Goal: Information Seeking & Learning: Learn about a topic

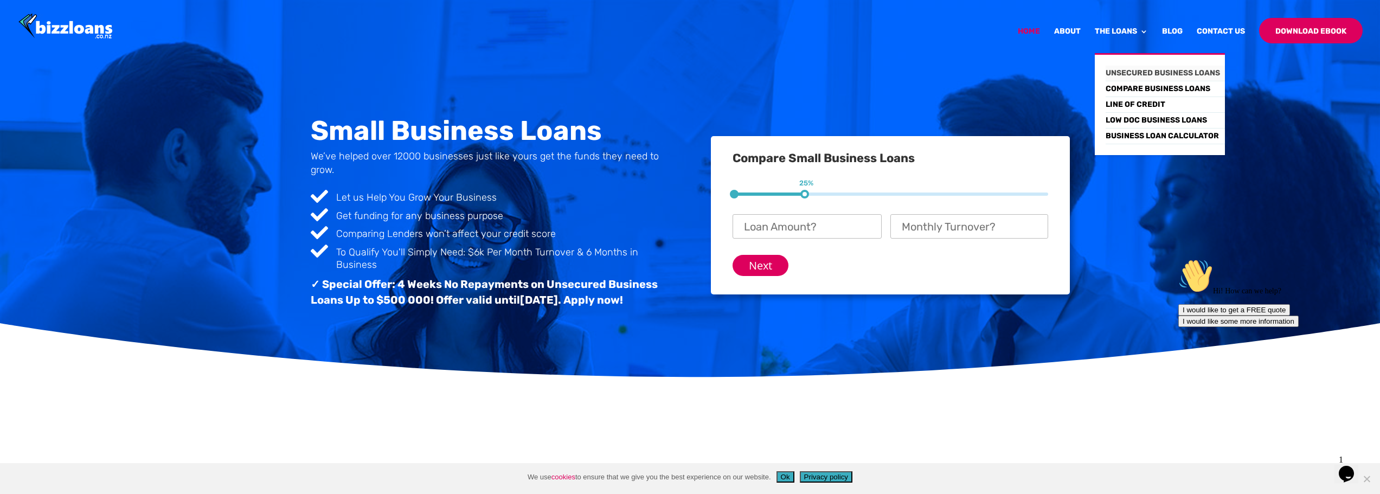
click at [1131, 69] on link "Unsecured Business Loans" at bounding box center [1165, 74] width 119 height 16
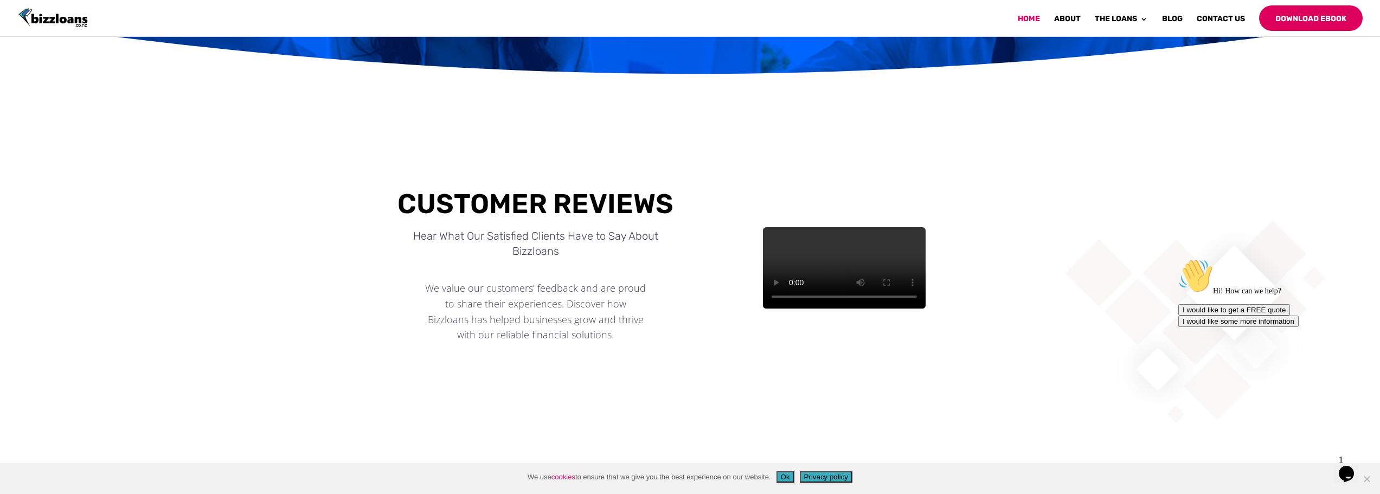
scroll to position [304, 0]
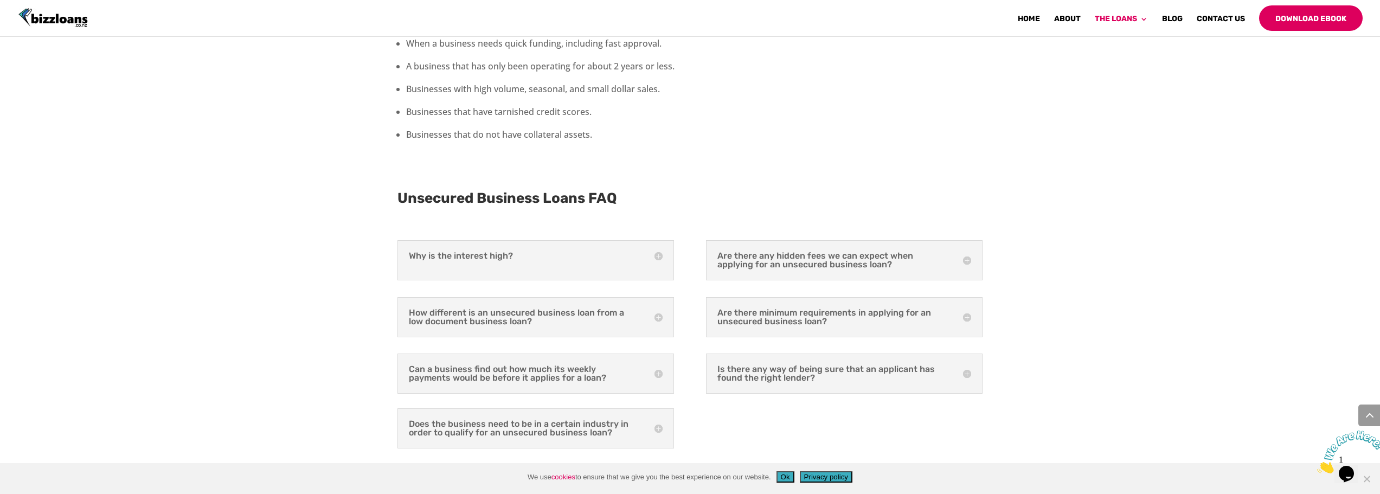
scroll to position [2754, 0]
click at [602, 419] on h5 "Does the business need to be in a certain industry in order to qualify for an u…" at bounding box center [536, 427] width 254 height 17
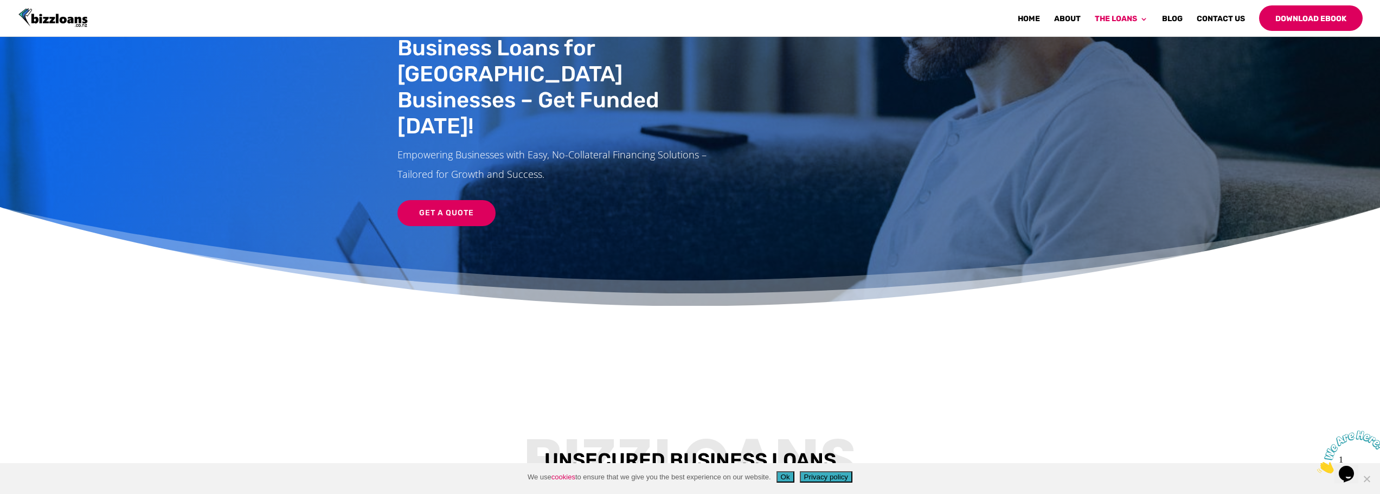
scroll to position [87, 0]
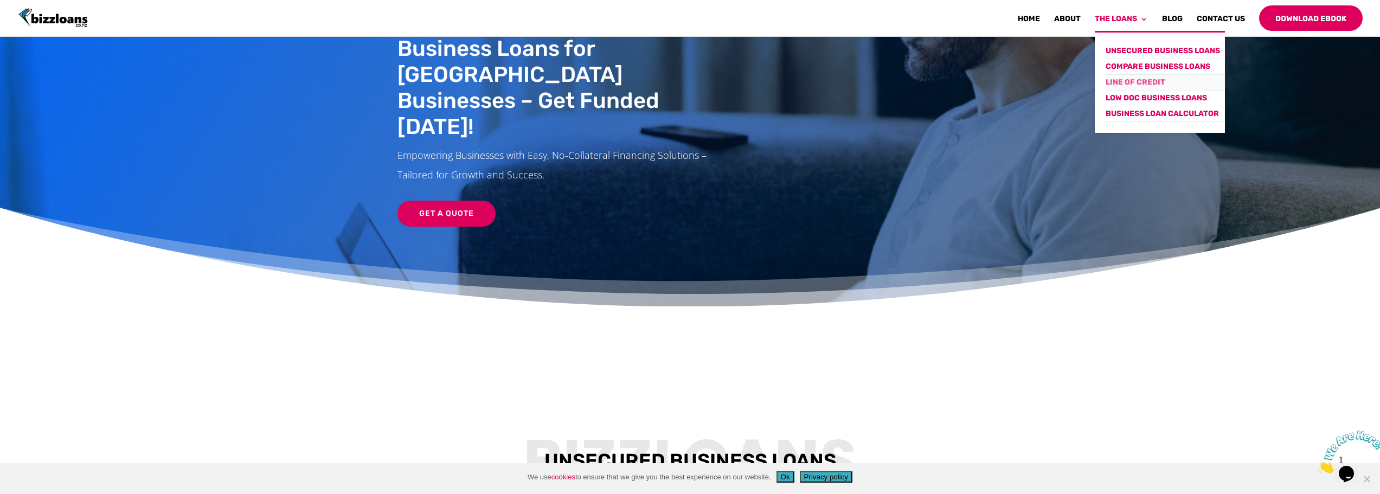
click at [1119, 82] on link "Line of Credit" at bounding box center [1165, 83] width 119 height 16
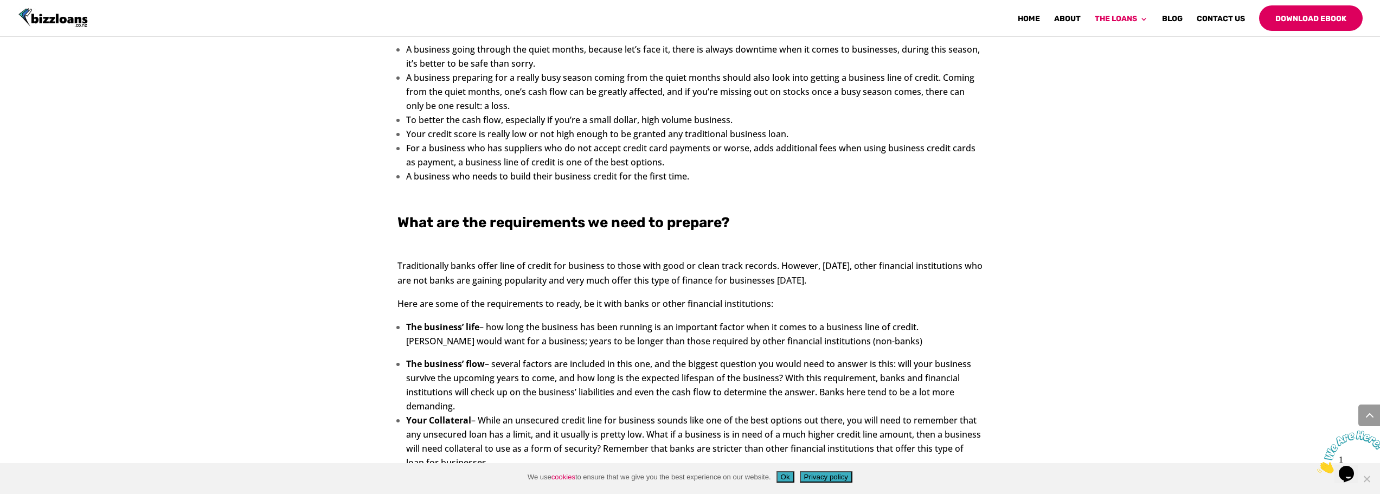
scroll to position [2863, 0]
